Goal: Task Accomplishment & Management: Manage account settings

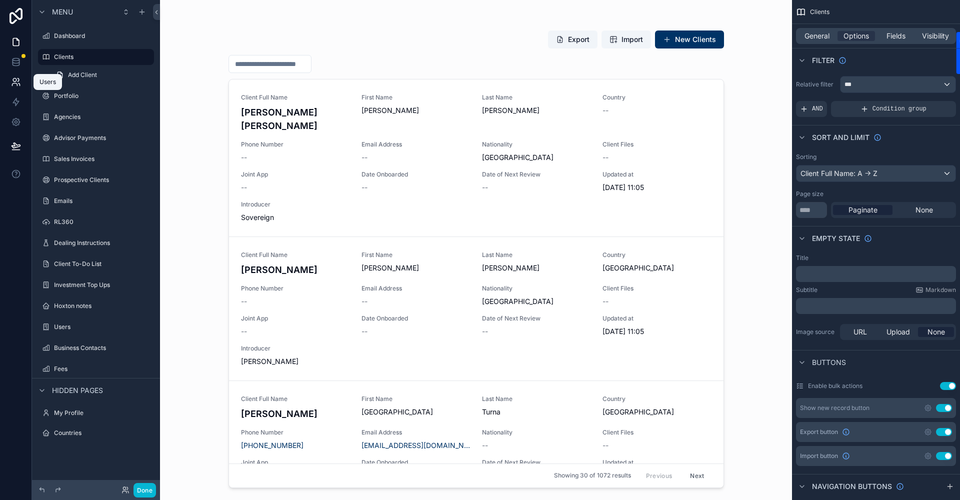
click at [19, 81] on icon at bounding box center [19, 80] width 2 height 3
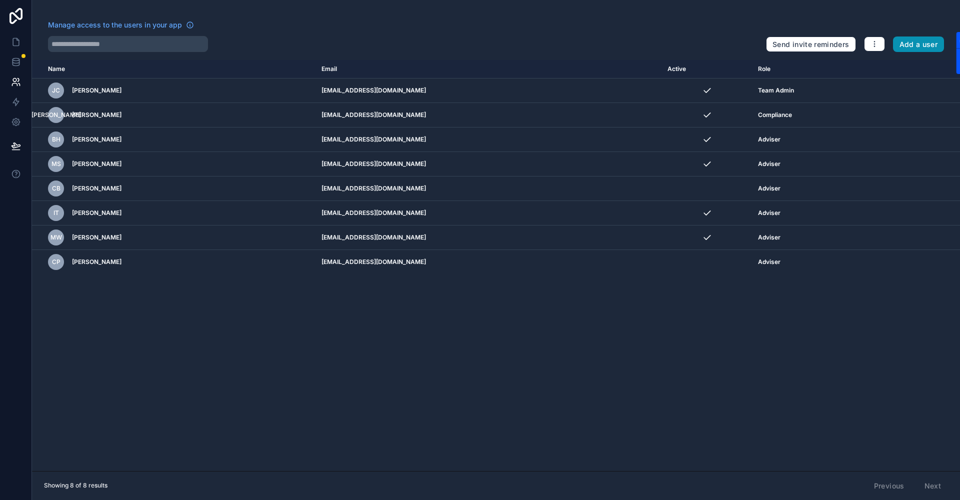
click at [897, 46] on button "Add a user" at bounding box center [919, 45] width 52 height 16
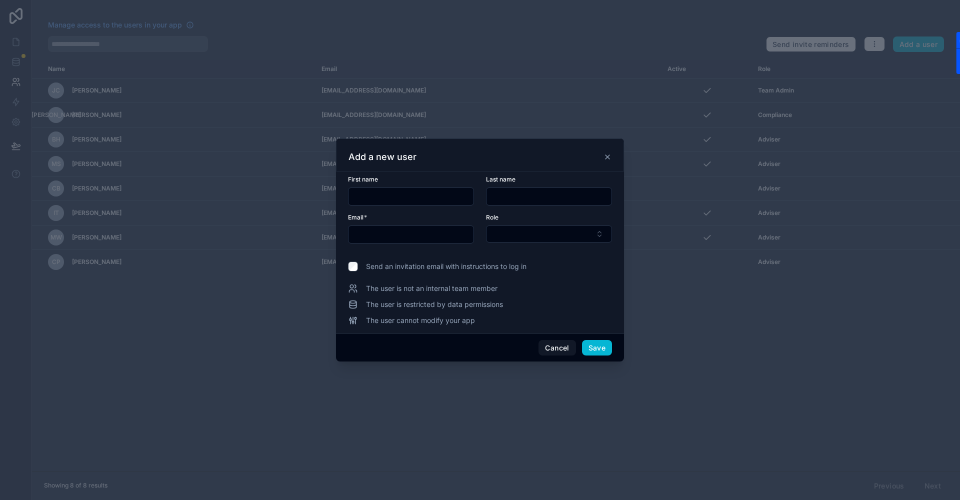
click at [371, 199] on input "text" at bounding box center [411, 197] width 125 height 14
type input "*****"
type input "******"
drag, startPoint x: 374, startPoint y: 234, endPoint x: 313, endPoint y: 246, distance: 62.7
click at [313, 246] on div "**********" at bounding box center [480, 250] width 960 height 500
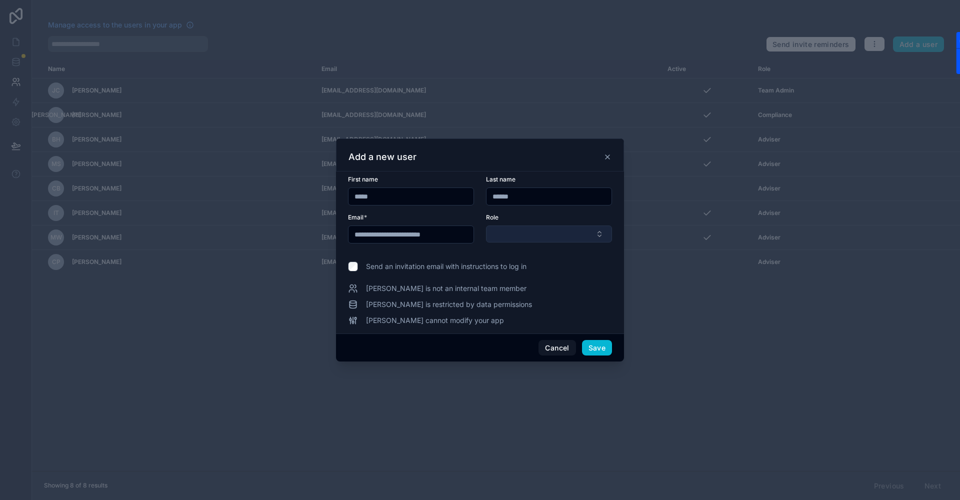
type input "**********"
click at [537, 232] on button "Select Button" at bounding box center [549, 234] width 126 height 17
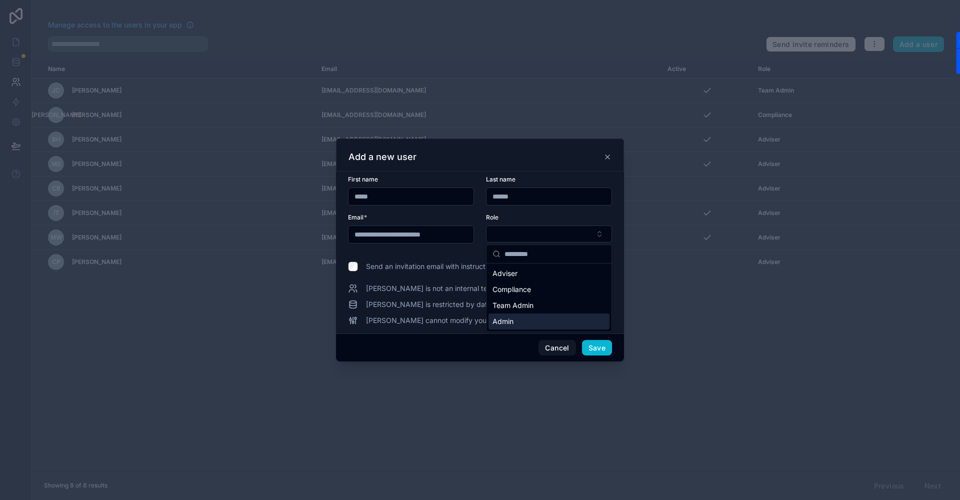
click at [505, 321] on span "Admin" at bounding box center [503, 322] width 21 height 10
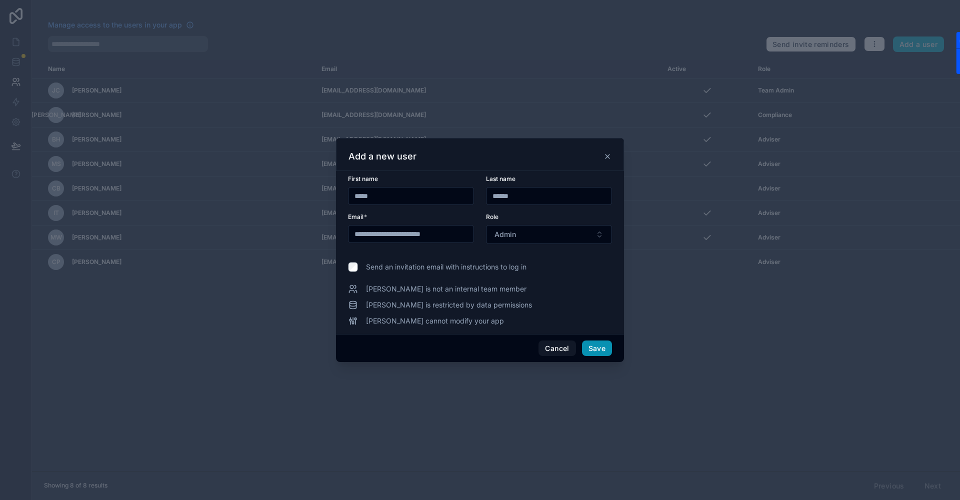
click at [603, 347] on button "Save" at bounding box center [597, 349] width 30 height 16
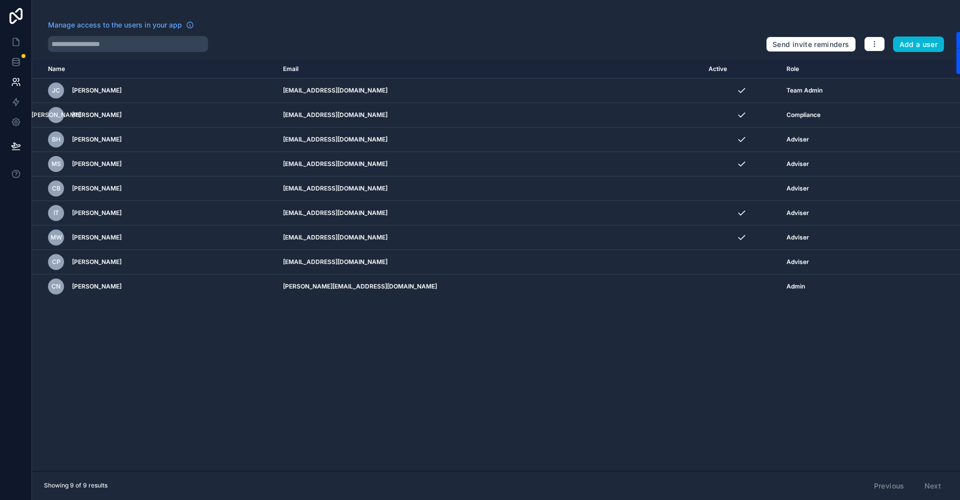
drag, startPoint x: 582, startPoint y: 493, endPoint x: 590, endPoint y: 501, distance: 11.7
click at [590, 500] on html "Manage access to the users in your app Send invite reminders Add a user Name Em…" at bounding box center [480, 250] width 960 height 500
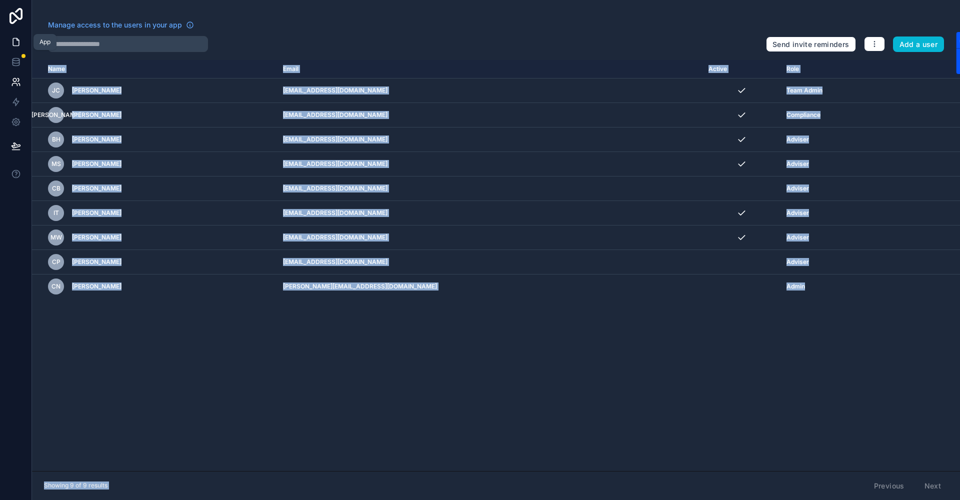
click at [13, 36] on link at bounding box center [16, 42] width 32 height 20
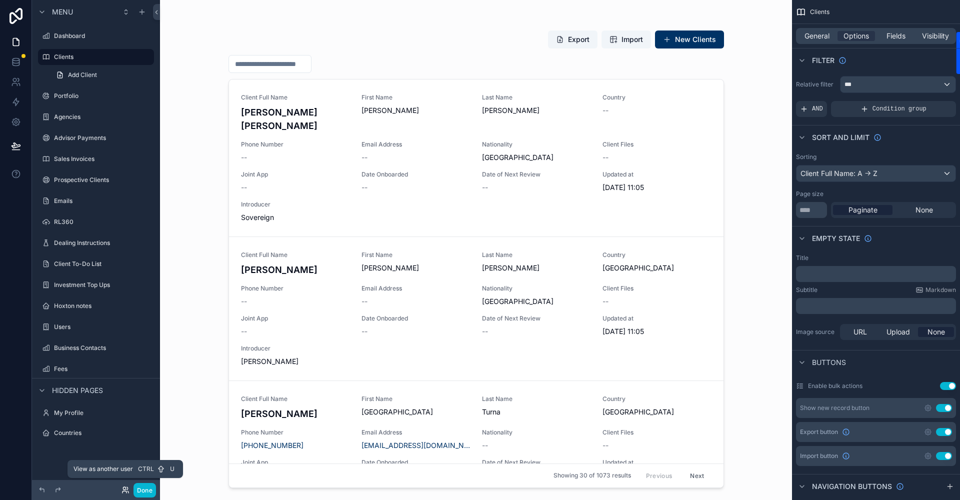
click at [127, 490] on icon at bounding box center [127, 488] width 1 height 3
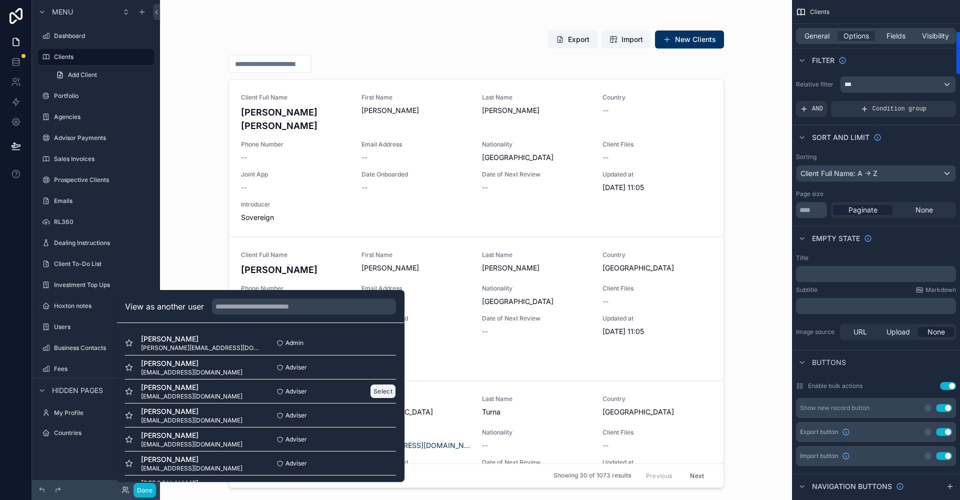
click at [376, 391] on button "Select" at bounding box center [383, 391] width 26 height 15
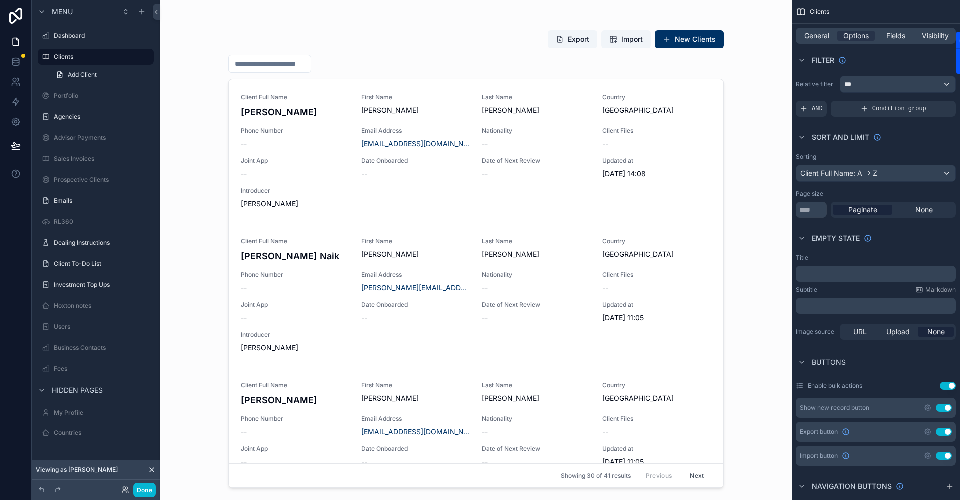
click at [154, 472] on icon at bounding box center [152, 470] width 8 height 8
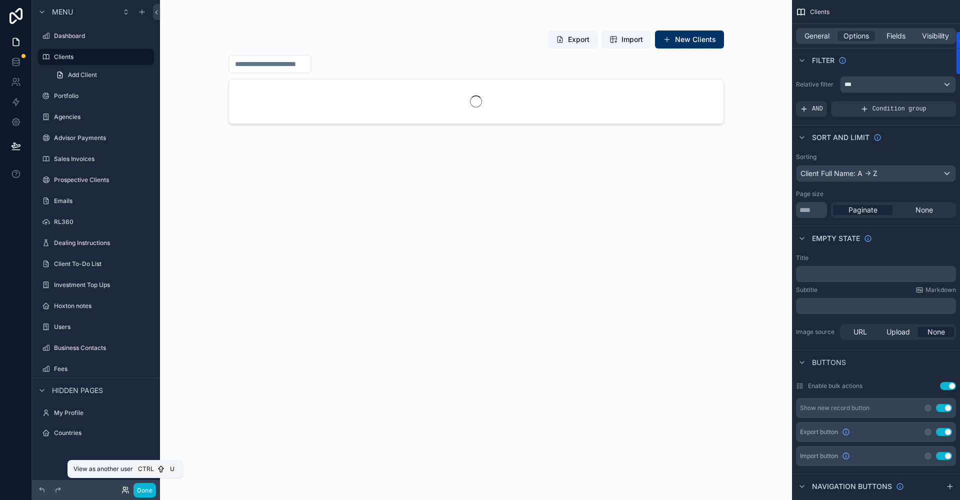
click at [125, 488] on icon at bounding box center [126, 490] width 8 height 8
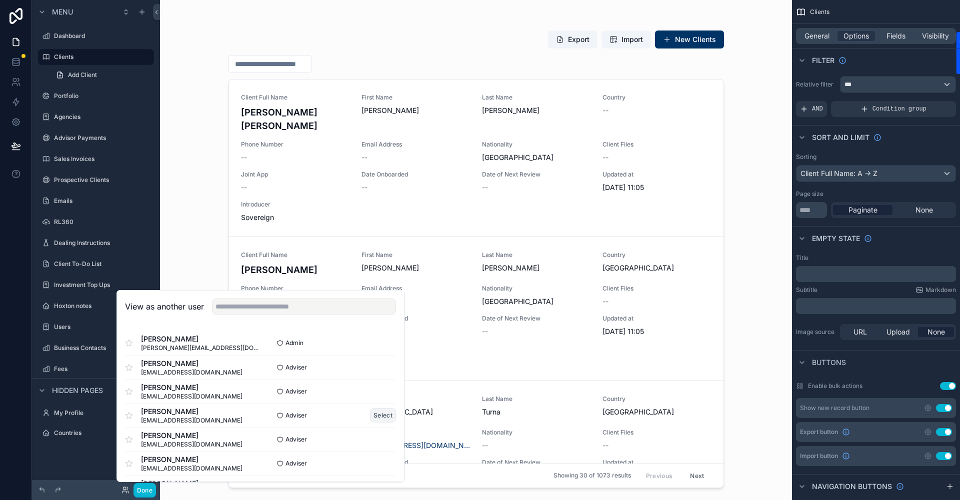
click at [378, 410] on button "Select" at bounding box center [383, 415] width 26 height 15
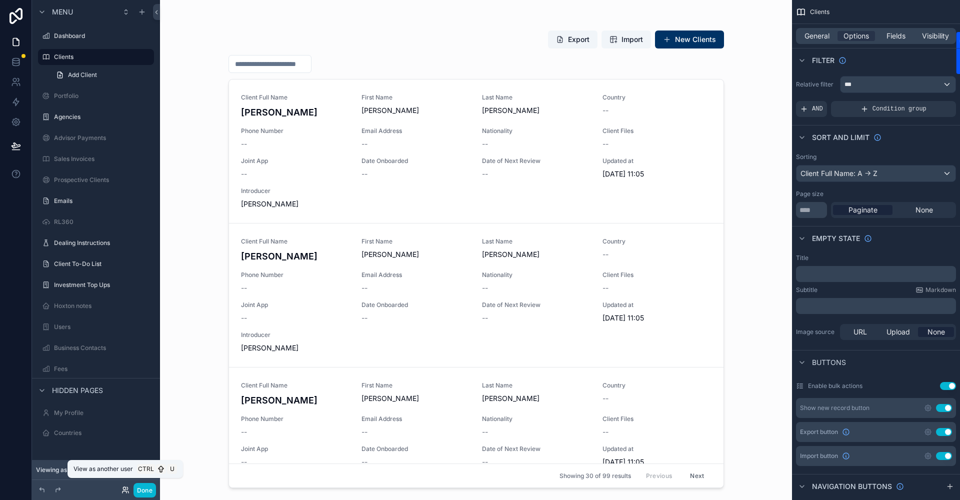
click at [125, 489] on icon at bounding box center [126, 490] width 8 height 8
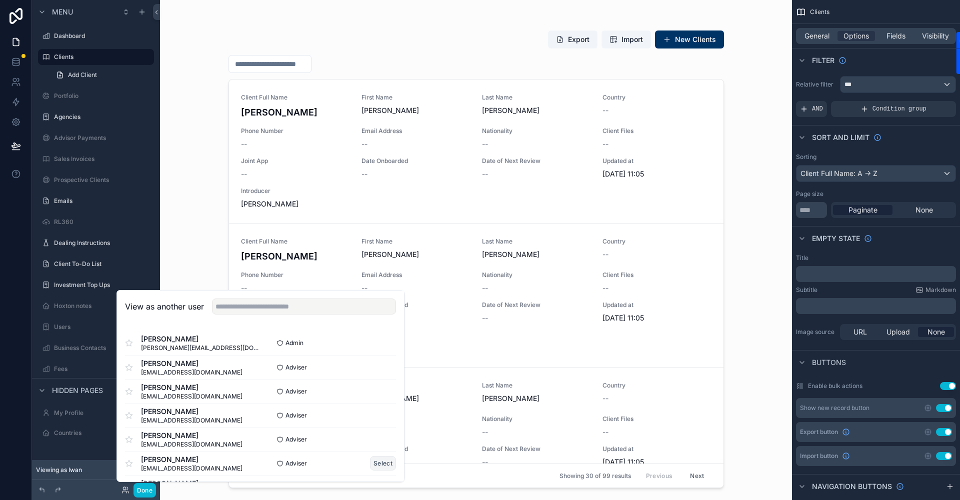
click at [375, 465] on button "Select" at bounding box center [383, 463] width 26 height 15
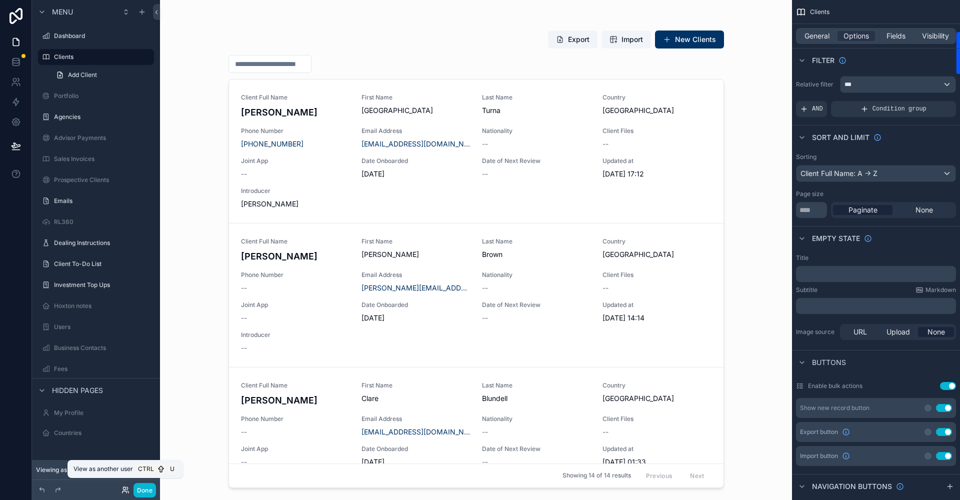
click at [122, 488] on icon at bounding box center [126, 490] width 8 height 8
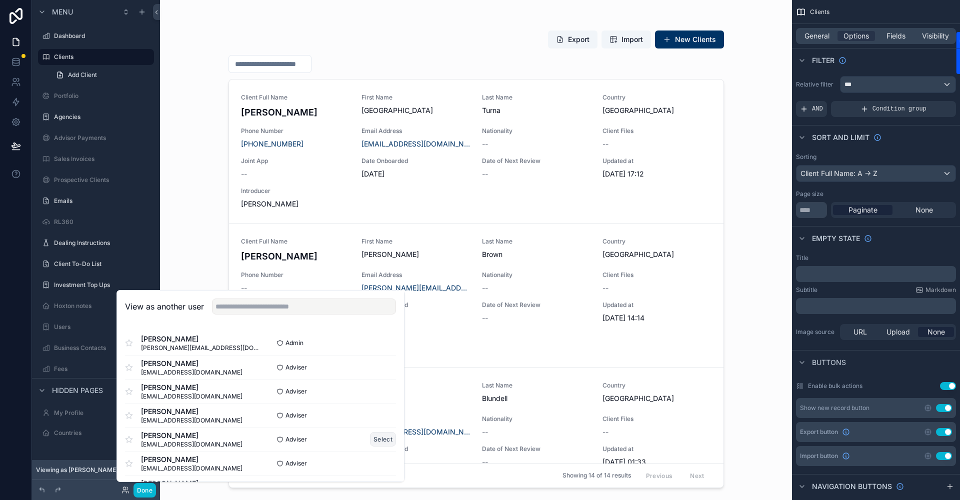
click at [372, 438] on button "Select" at bounding box center [383, 439] width 26 height 15
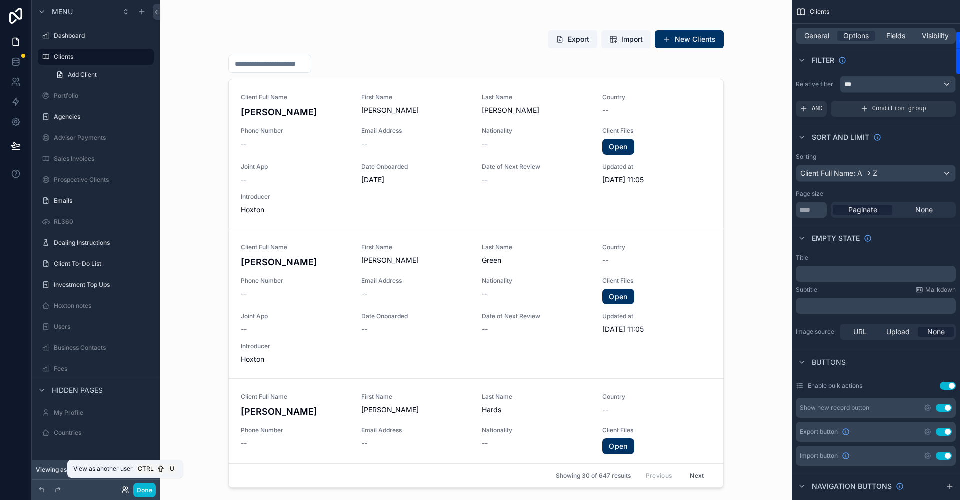
click at [127, 492] on icon at bounding box center [126, 490] width 8 height 8
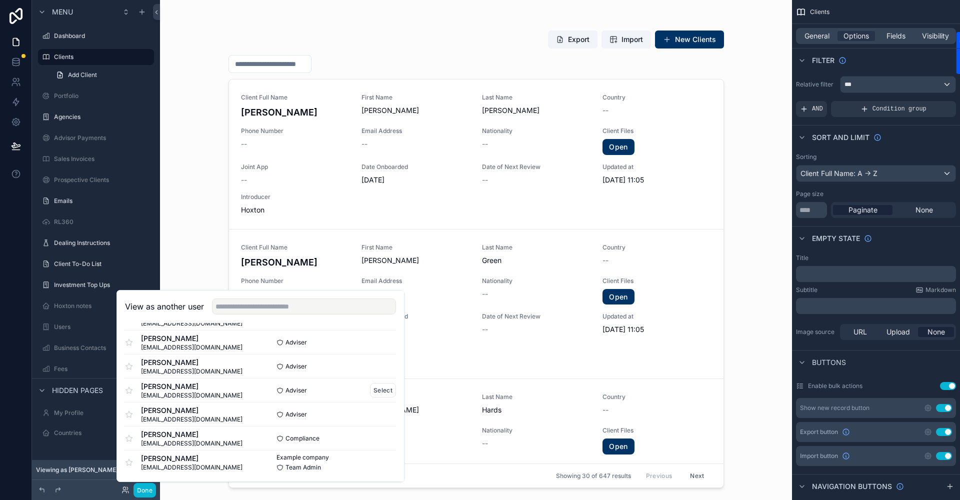
scroll to position [74, 0]
click at [378, 459] on button "Select" at bounding box center [383, 462] width 26 height 15
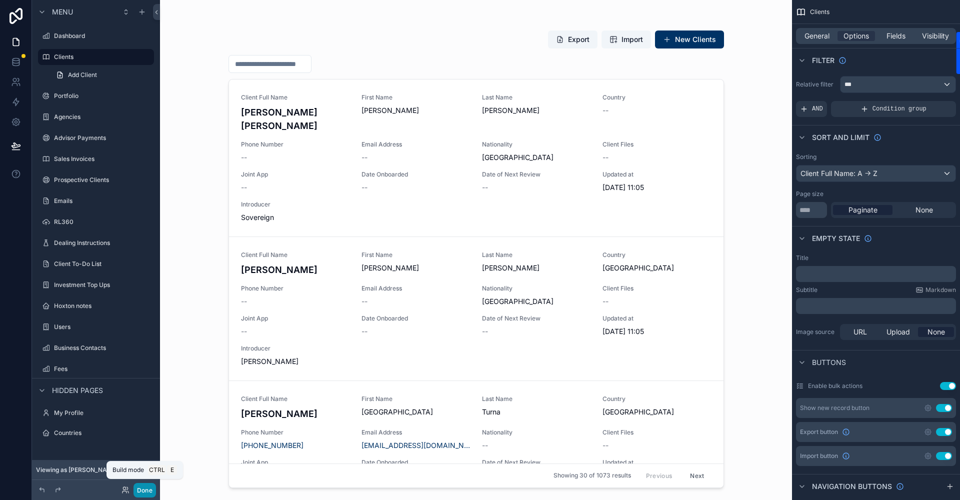
click at [149, 492] on button "Done" at bounding box center [145, 490] width 23 height 15
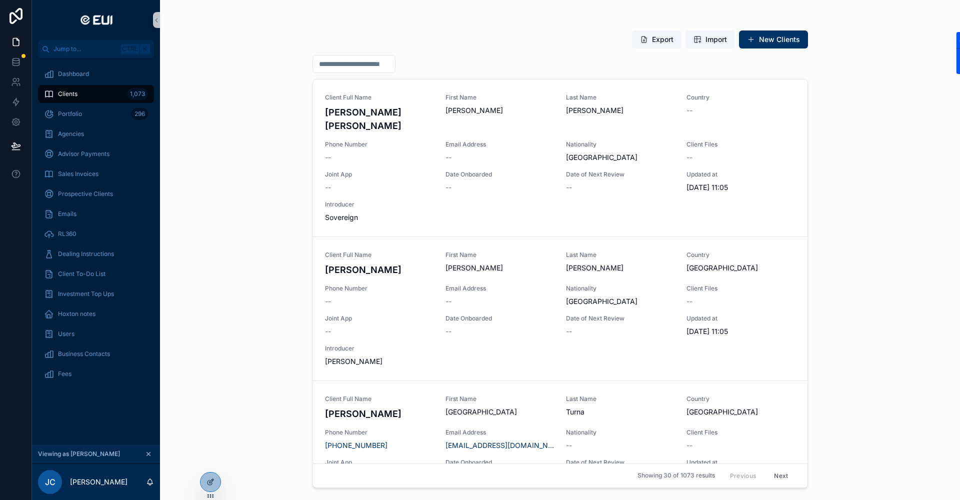
click at [74, 91] on span "Clients" at bounding box center [68, 94] width 20 height 8
click at [150, 452] on icon "scrollable content" at bounding box center [148, 454] width 7 height 7
click at [63, 371] on span "Fees" at bounding box center [65, 374] width 14 height 8
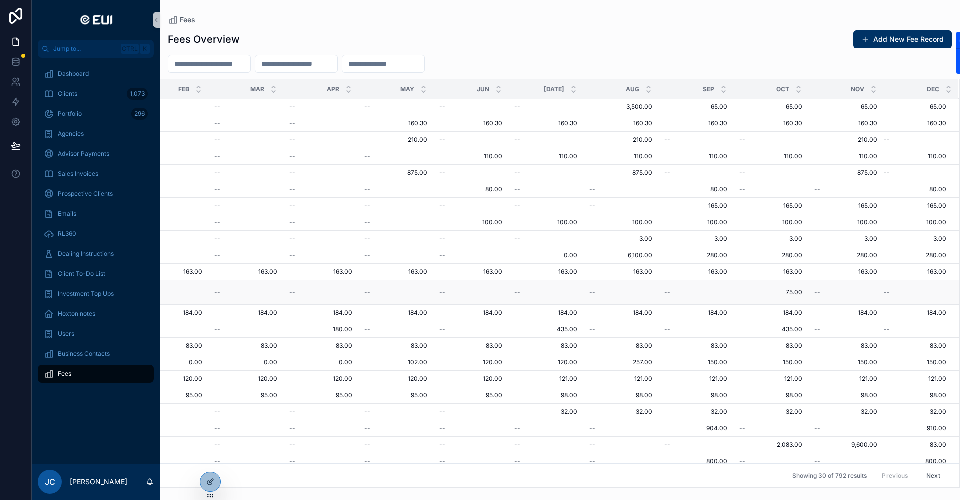
scroll to position [139, 1040]
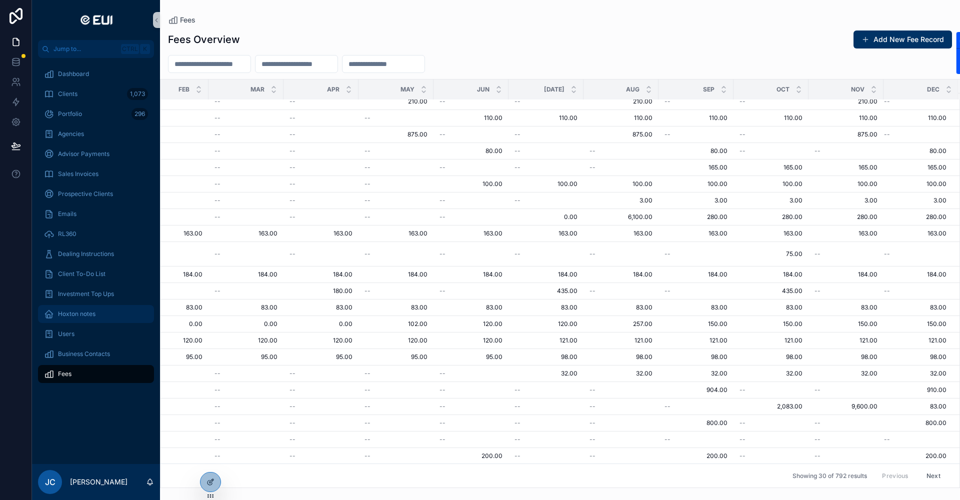
click at [79, 316] on span "Hoxton notes" at bounding box center [77, 314] width 38 height 8
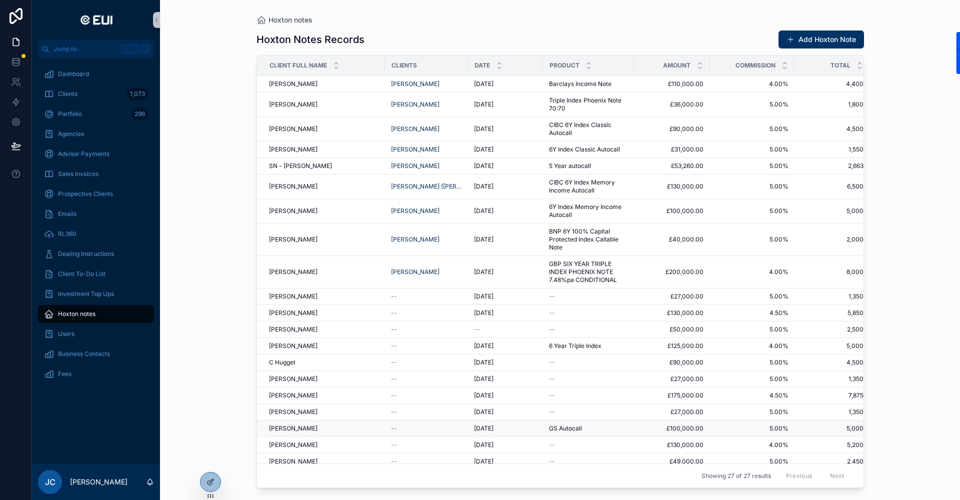
scroll to position [145, 0]
